Goal: Task Accomplishment & Management: Manage account settings

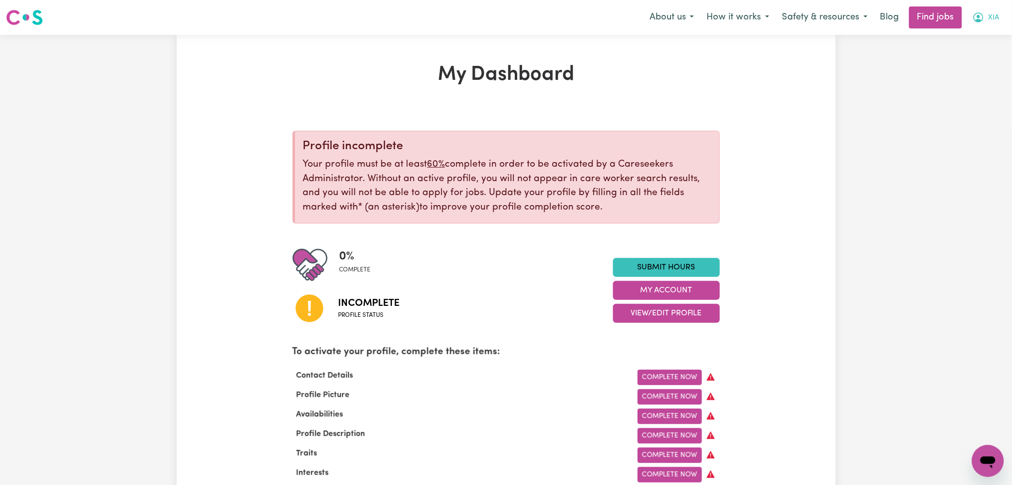
click at [995, 15] on span "XIA" at bounding box center [993, 17] width 11 height 11
click at [980, 71] on link "Logout" at bounding box center [966, 76] width 79 height 19
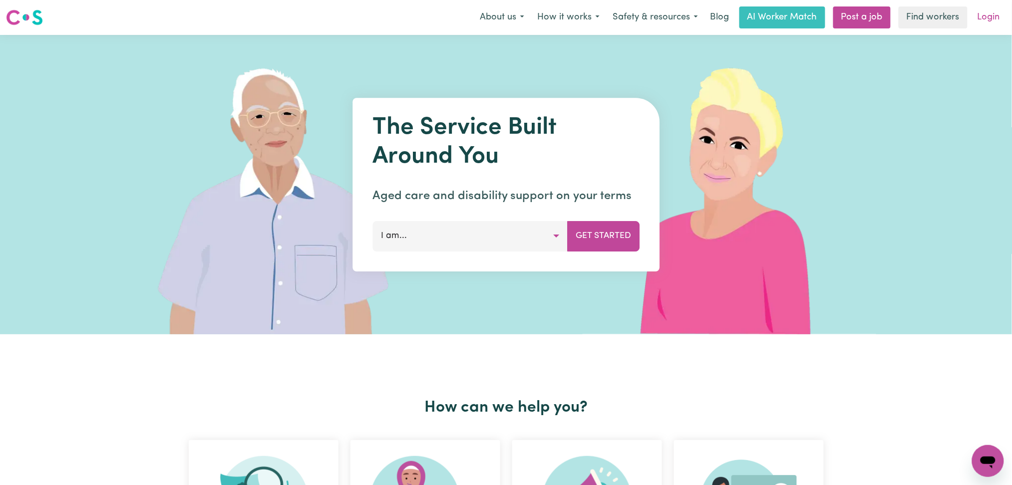
click at [987, 17] on link "Login" at bounding box center [989, 17] width 34 height 22
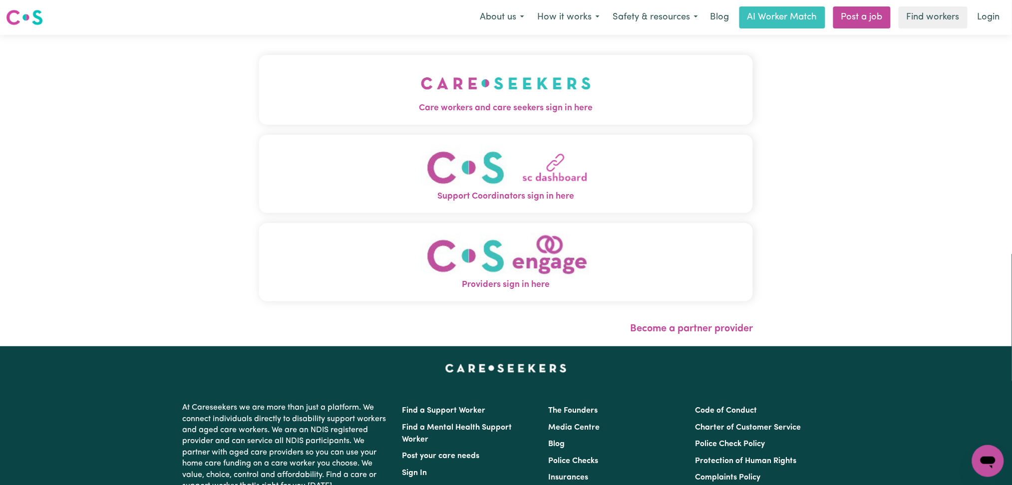
click at [421, 67] on img "Care workers and care seekers sign in here" at bounding box center [506, 83] width 170 height 37
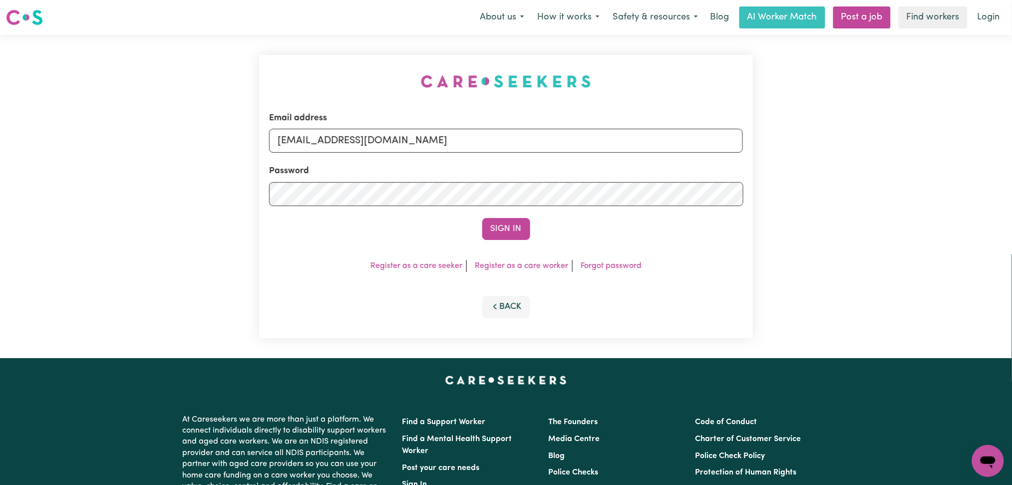
click at [410, 128] on div "Email address [EMAIL_ADDRESS][DOMAIN_NAME]" at bounding box center [506, 132] width 474 height 41
click at [401, 155] on form "Email address [EMAIL_ADDRESS][DOMAIN_NAME] Password Sign In" at bounding box center [506, 176] width 474 height 128
drag, startPoint x: 378, startPoint y: 144, endPoint x: 375, endPoint y: 149, distance: 5.8
click at [378, 143] on input "[EMAIL_ADDRESS][DOMAIN_NAME]" at bounding box center [506, 141] width 474 height 24
drag, startPoint x: 330, startPoint y: 130, endPoint x: 616, endPoint y: 141, distance: 285.8
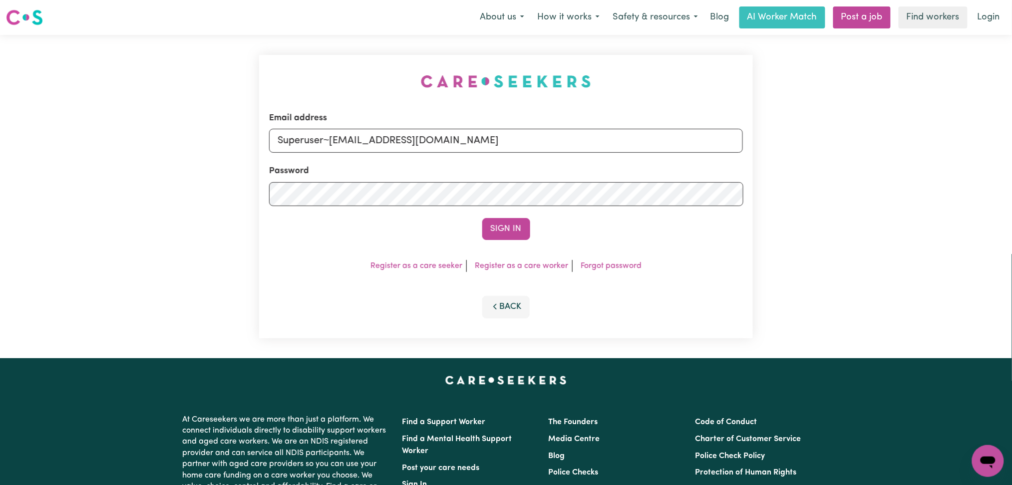
click at [616, 141] on input "Superuser~[EMAIL_ADDRESS][DOMAIN_NAME]" at bounding box center [506, 141] width 474 height 24
type input "Superuser~[EMAIL_ADDRESS][DOMAIN_NAME]"
click at [505, 219] on button "Sign In" at bounding box center [506, 229] width 48 height 22
